Goal: Navigation & Orientation: Find specific page/section

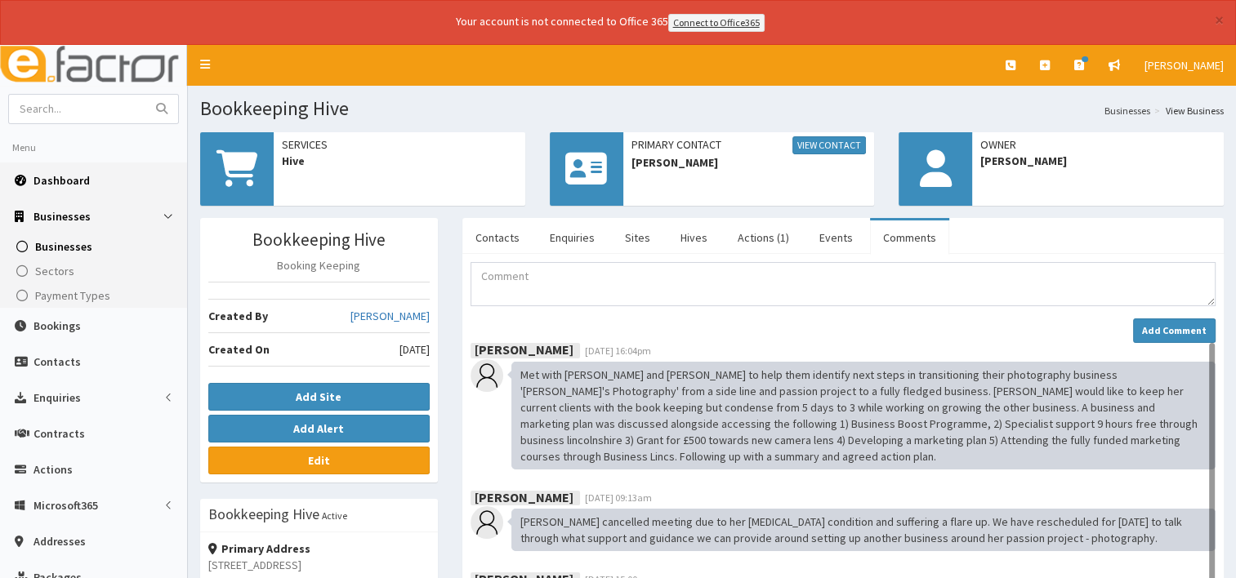
click at [65, 173] on span "Dashboard" at bounding box center [62, 180] width 56 height 15
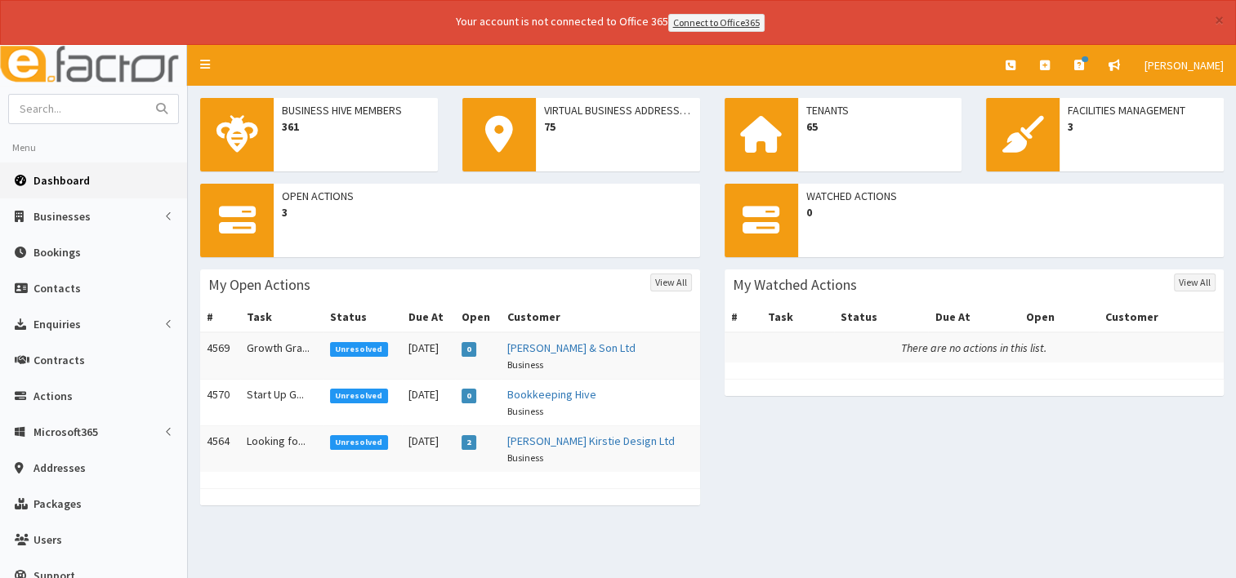
click at [83, 180] on span "Dashboard" at bounding box center [62, 180] width 56 height 15
